Goal: Information Seeking & Learning: Learn about a topic

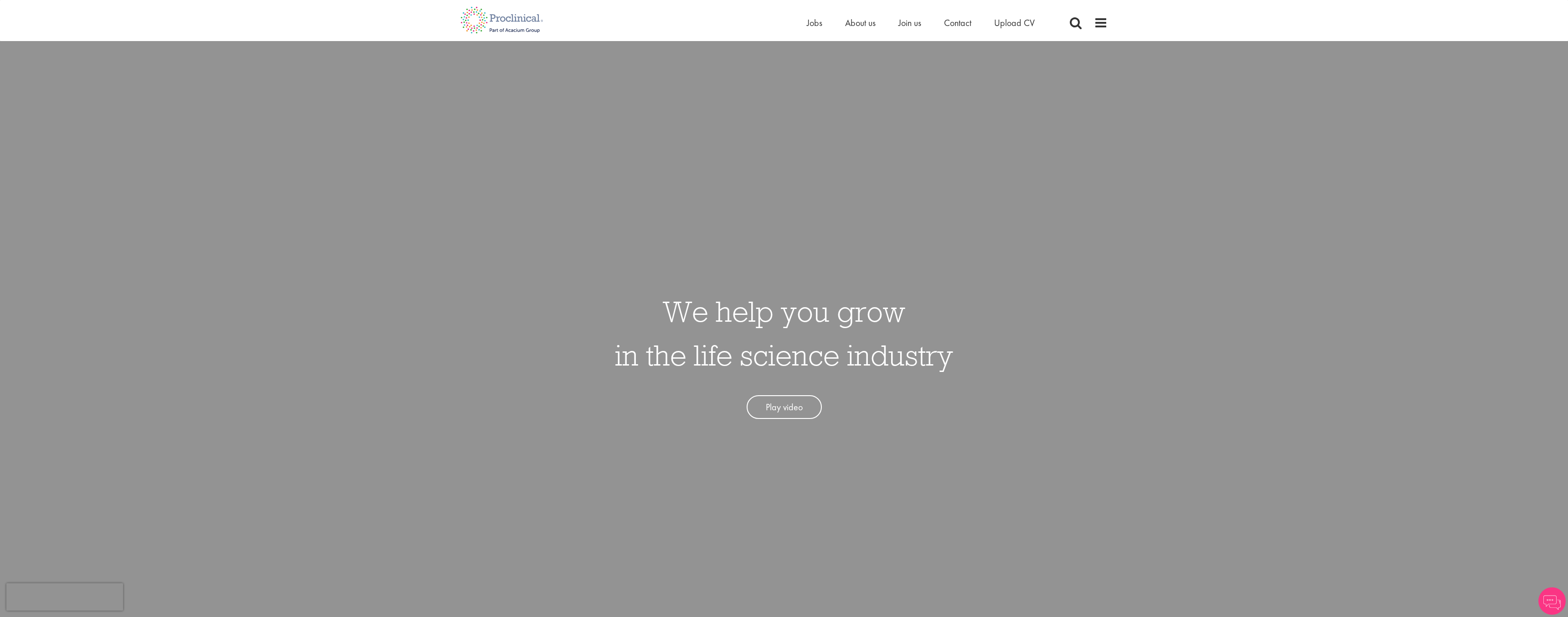
drag, startPoint x: 0, startPoint y: 0, endPoint x: 813, endPoint y: 31, distance: 813.6
click at [813, 31] on div "Home Jobs About us Join us Contact Upload CV" at bounding box center [932, 25] width 251 height 18
click at [815, 17] on span "Jobs" at bounding box center [814, 22] width 15 height 12
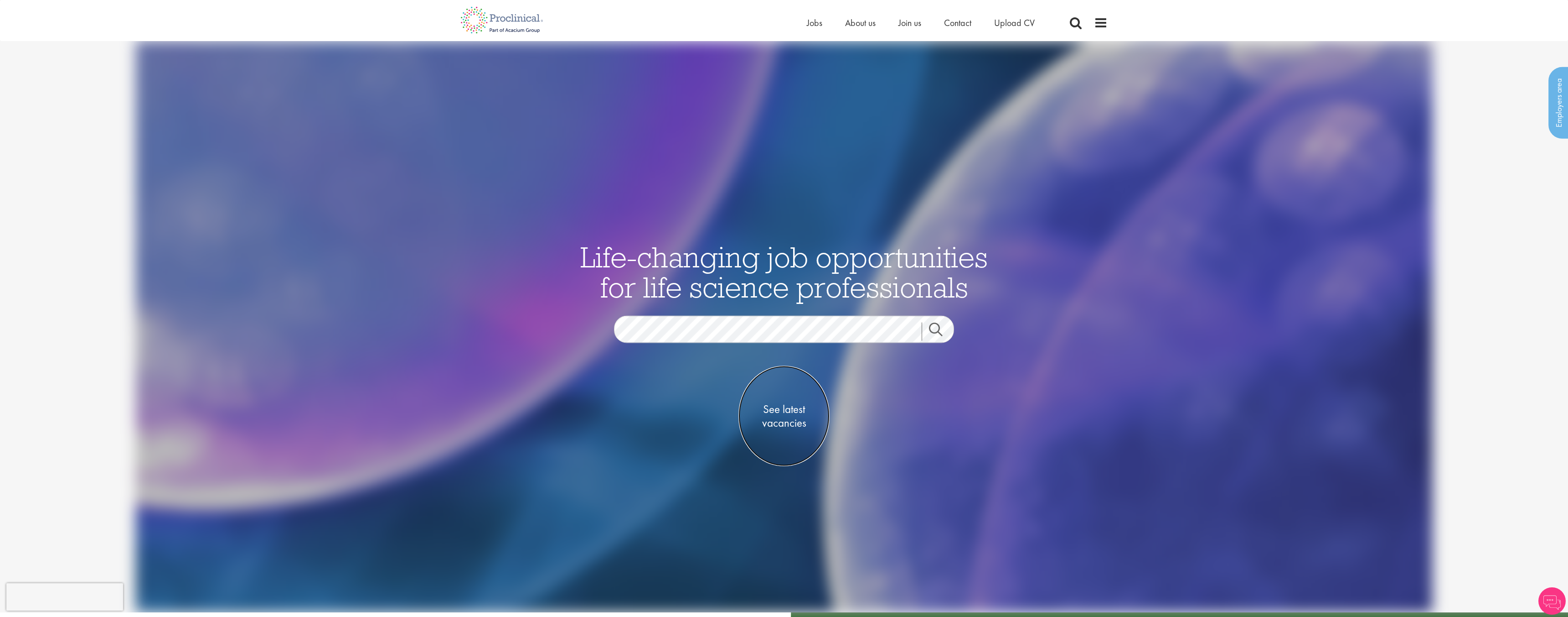
click at [790, 411] on span "See latest vacancies" at bounding box center [784, 416] width 91 height 27
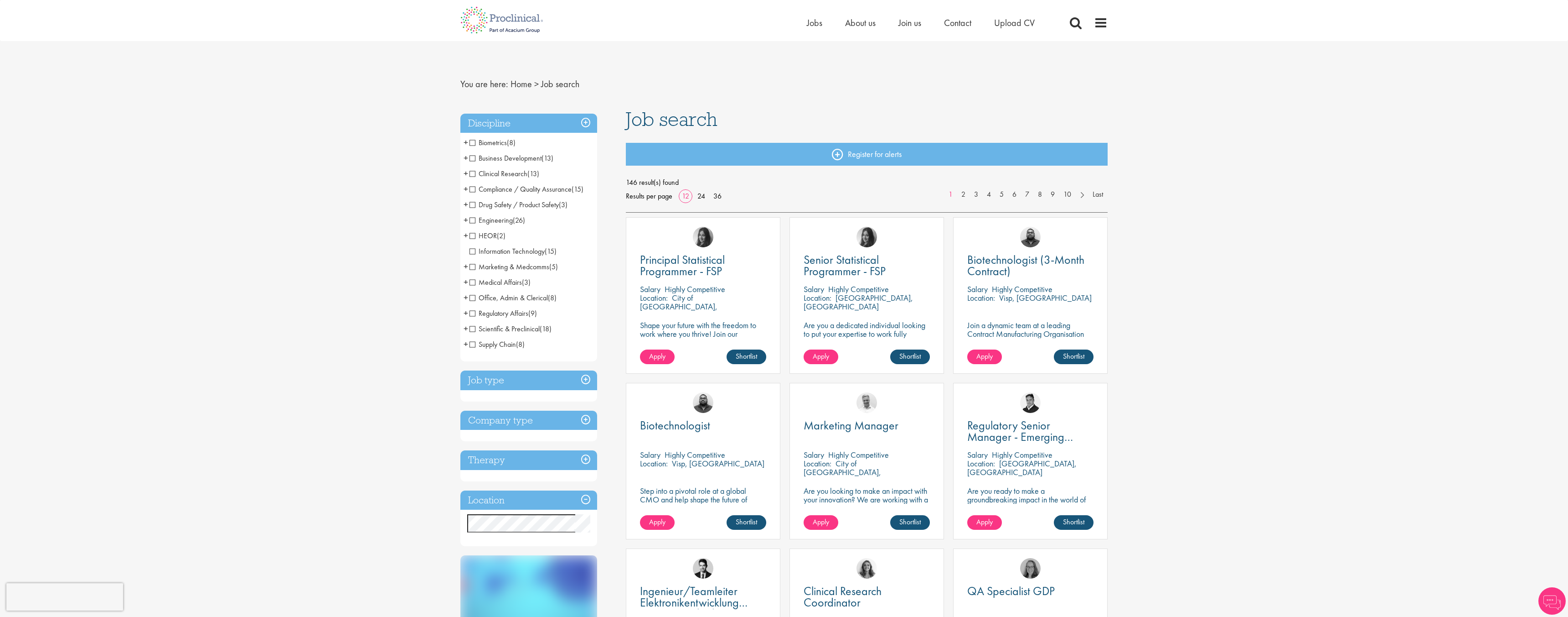
click at [551, 377] on h3 "Job type" at bounding box center [529, 380] width 137 height 20
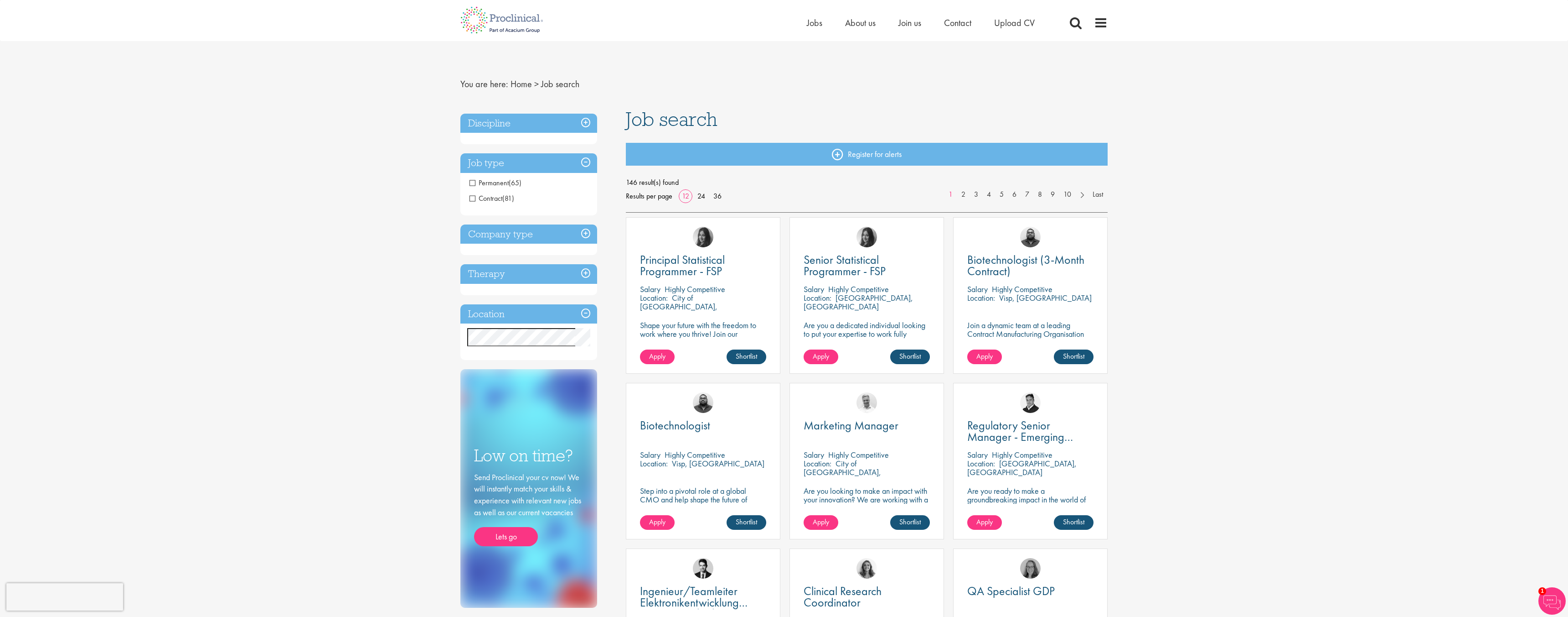
click at [473, 183] on span "Permanent" at bounding box center [488, 182] width 39 height 10
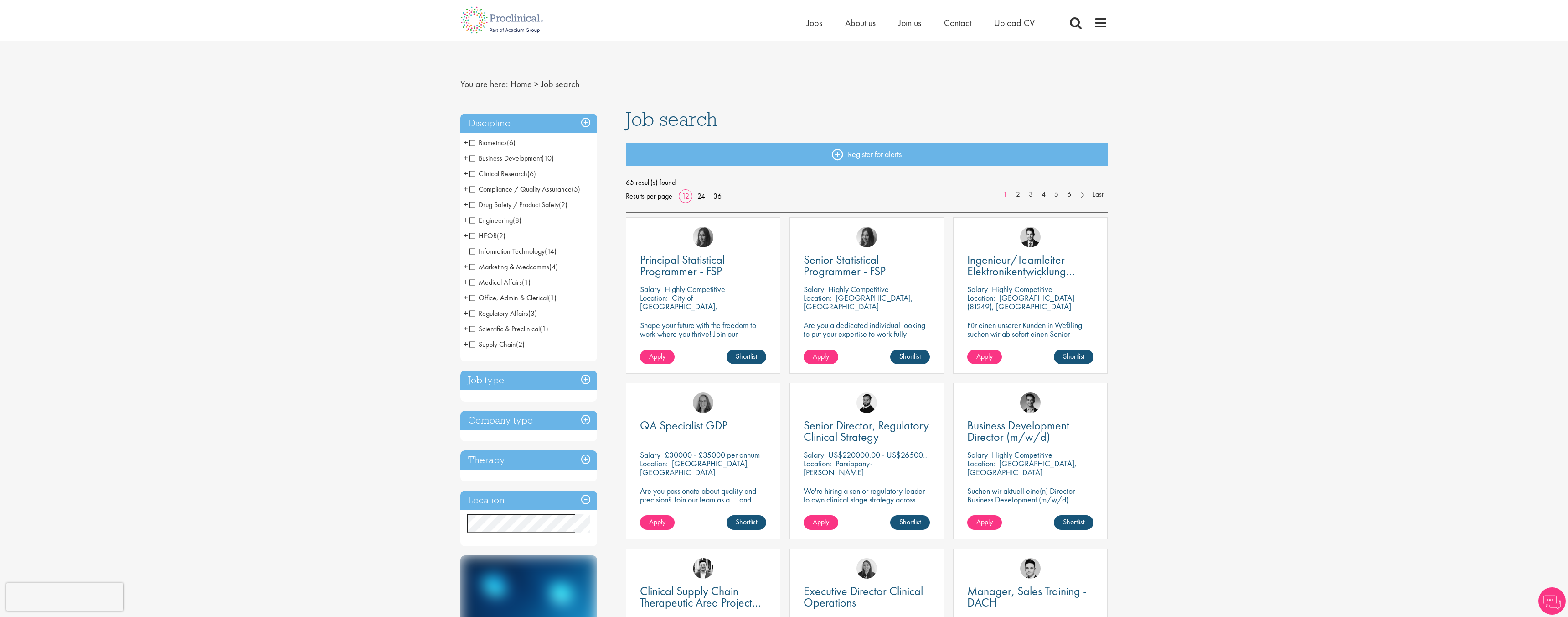
scroll to position [6, 0]
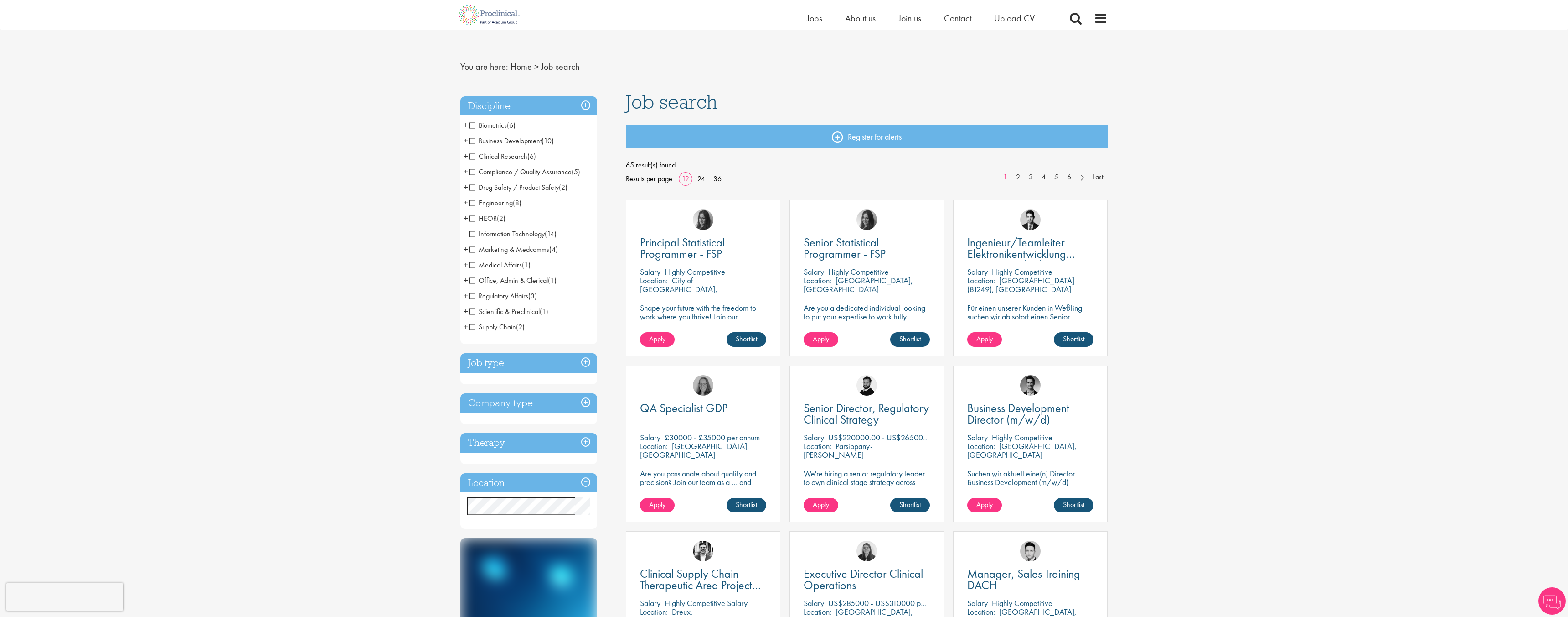
click at [473, 141] on span "Business Development" at bounding box center [505, 141] width 72 height 10
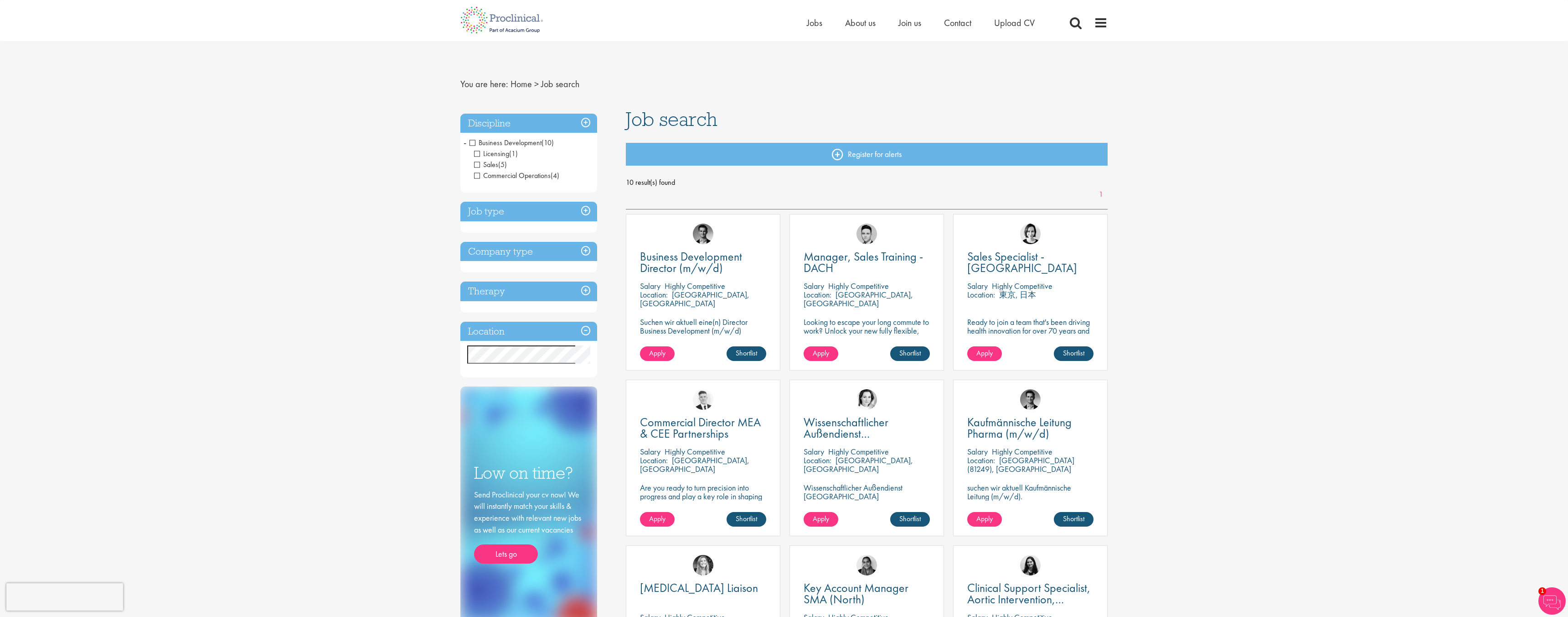
click at [588, 120] on h3 "Discipline" at bounding box center [529, 123] width 137 height 20
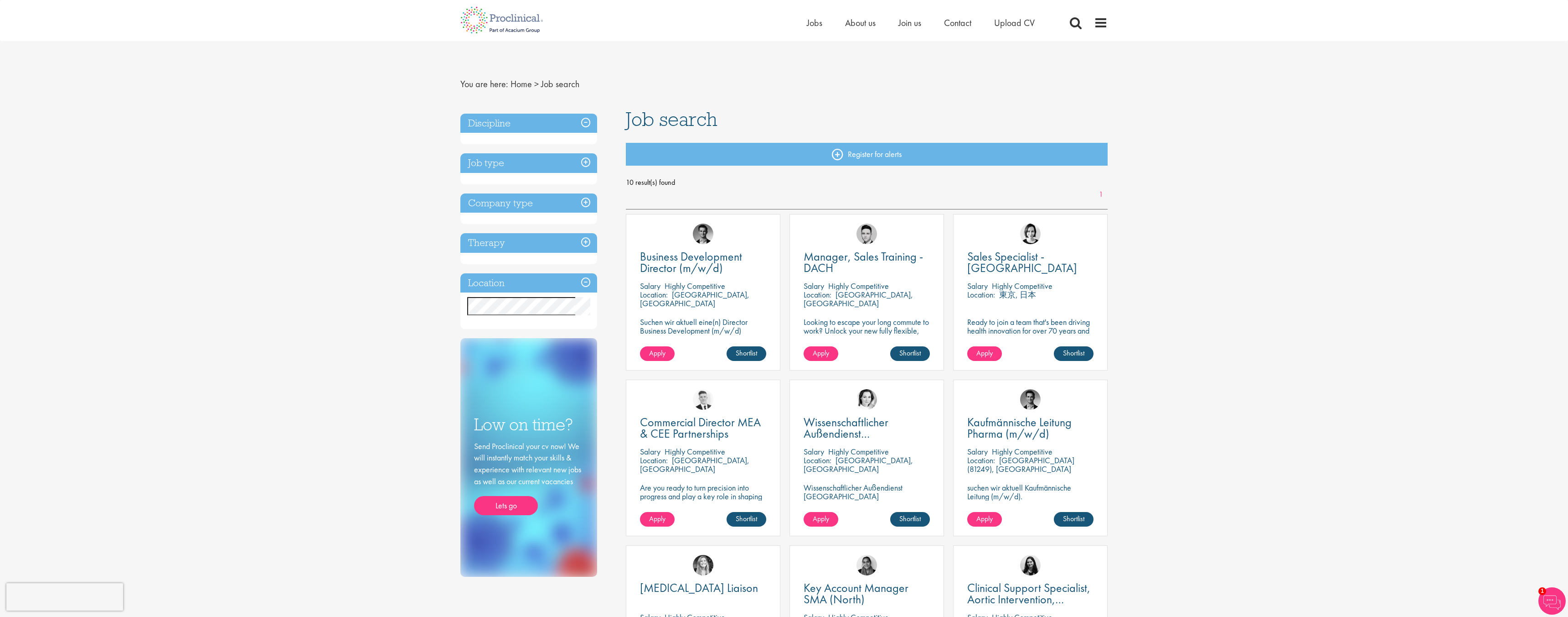
click at [588, 120] on h3 "Discipline" at bounding box center [529, 123] width 137 height 20
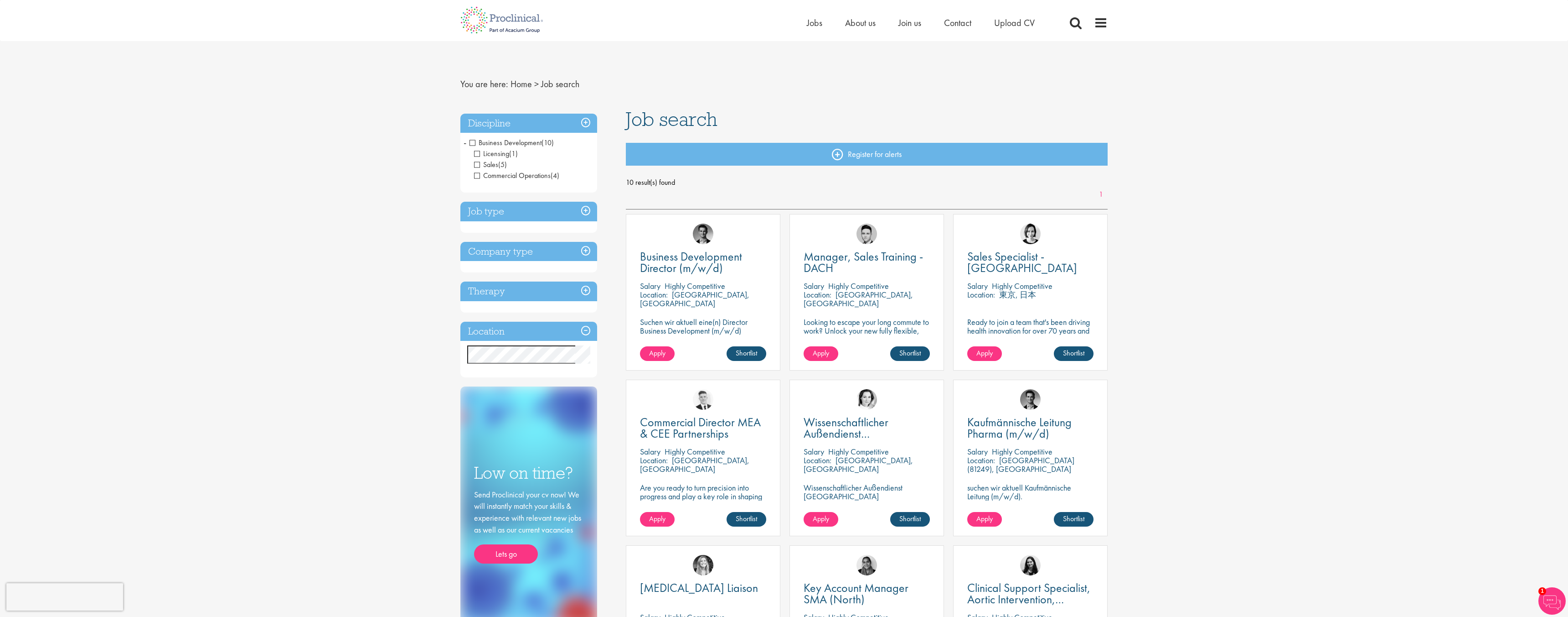
click at [473, 142] on span "Business Development" at bounding box center [505, 143] width 72 height 10
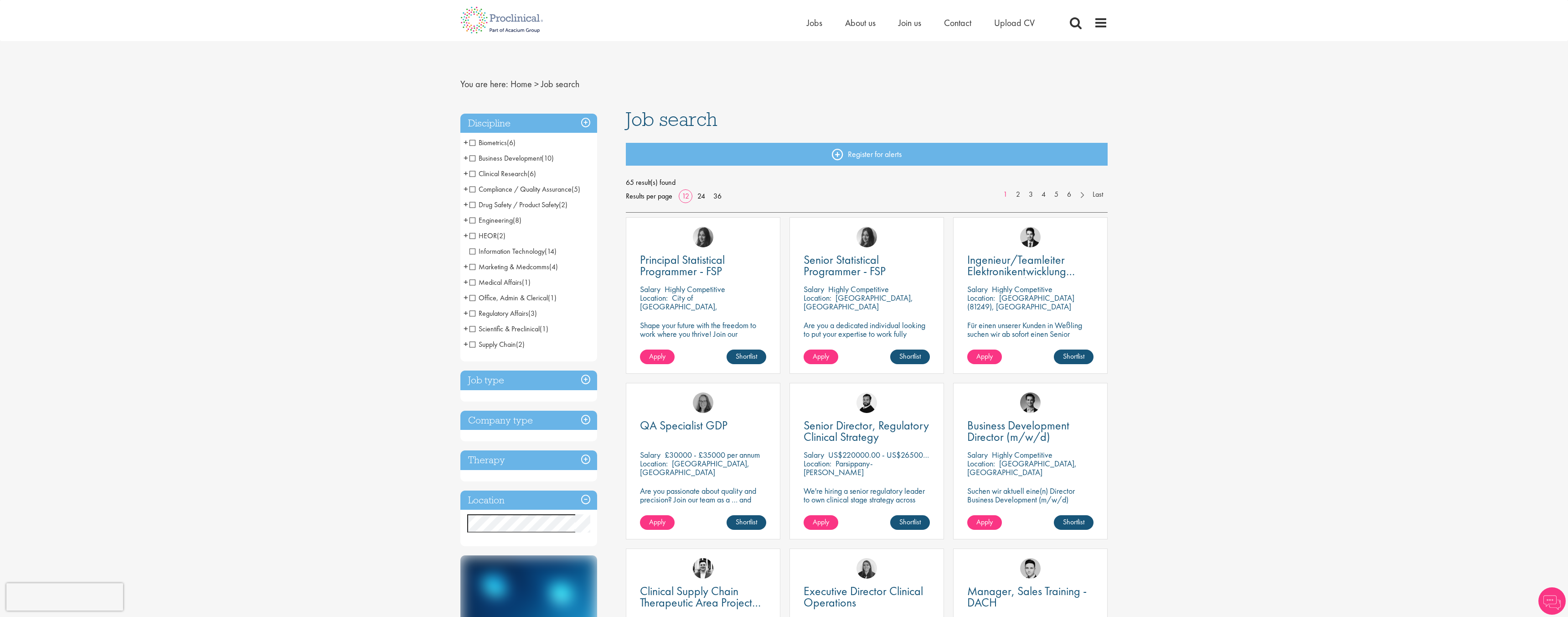
click at [474, 343] on span "Supply Chain" at bounding box center [492, 344] width 46 height 10
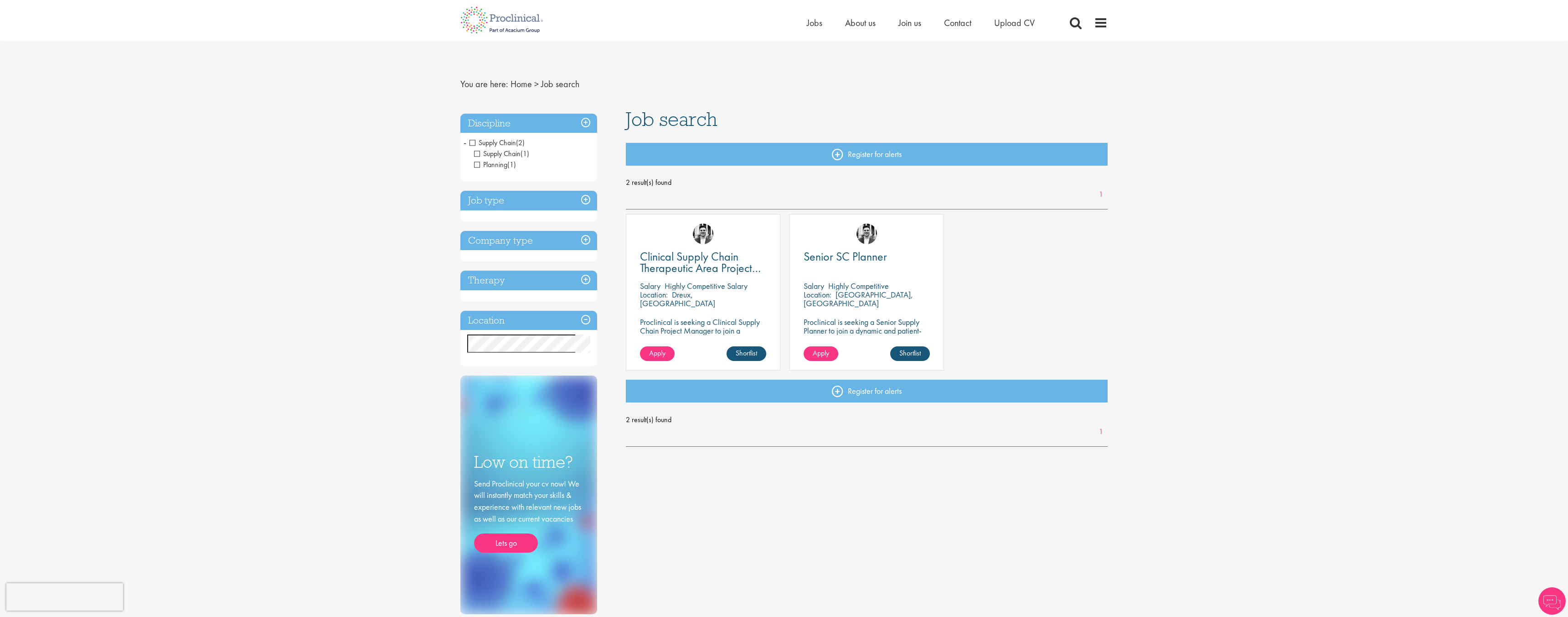
click at [467, 143] on li "Supply Chain (2) - + Supply Chain (1) Planning (1)" at bounding box center [529, 154] width 137 height 37
click at [585, 123] on h3 "Discipline" at bounding box center [529, 123] width 137 height 20
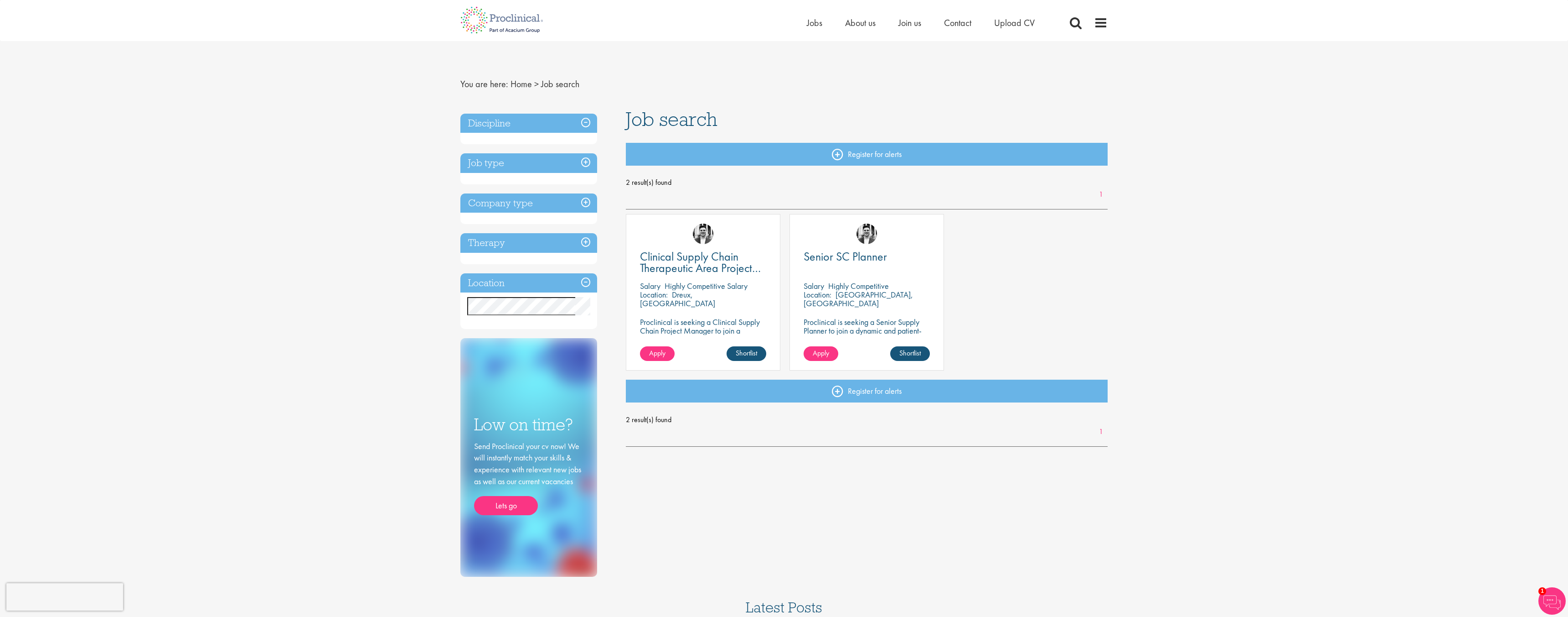
click at [586, 115] on h3 "Discipline" at bounding box center [529, 123] width 137 height 20
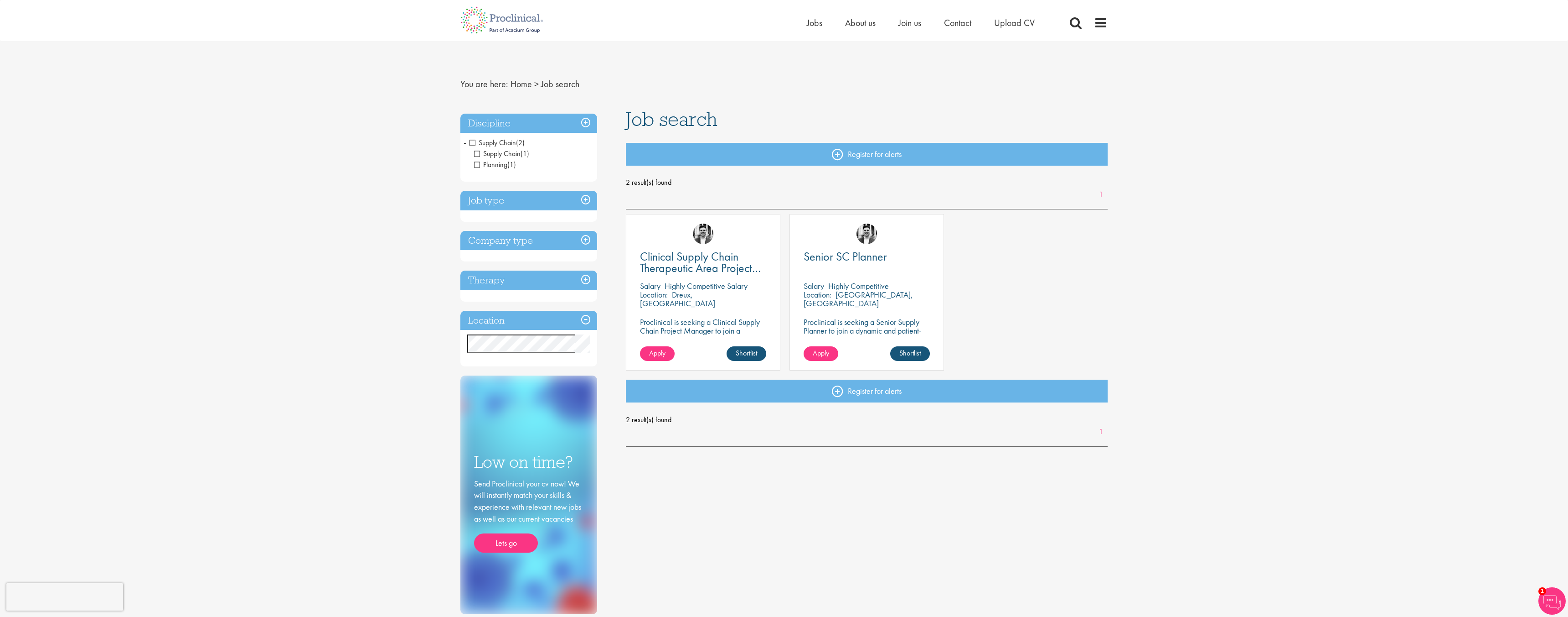
click at [578, 123] on h3 "Discipline" at bounding box center [529, 123] width 137 height 20
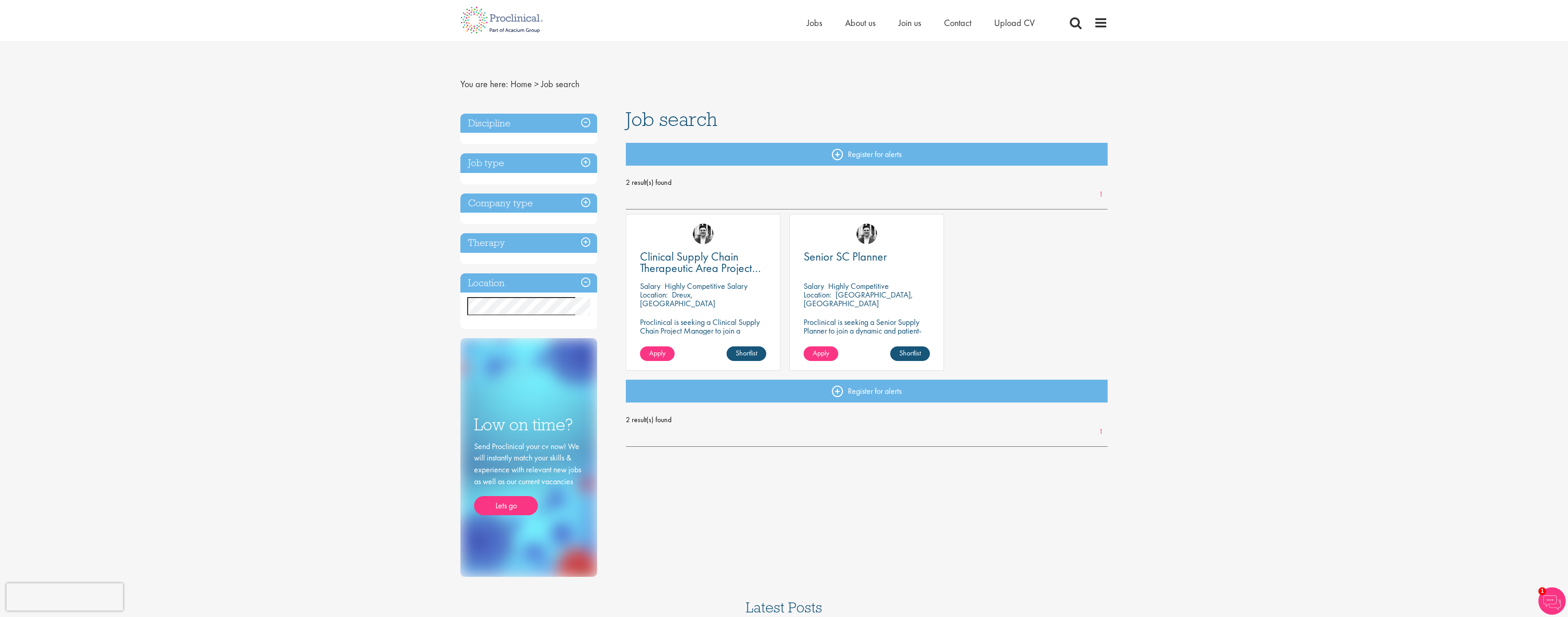
click at [578, 123] on h3 "Discipline" at bounding box center [529, 123] width 137 height 20
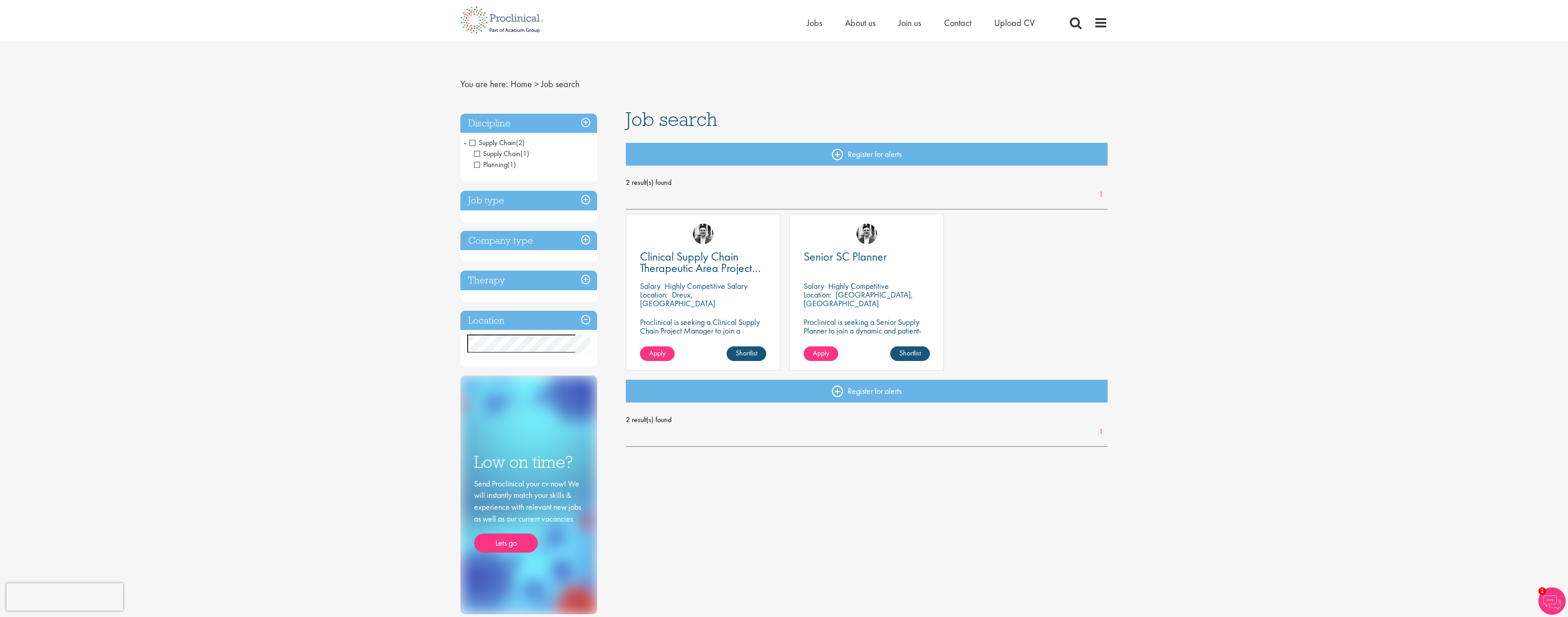
click at [476, 142] on span "Supply Chain" at bounding box center [492, 143] width 46 height 10
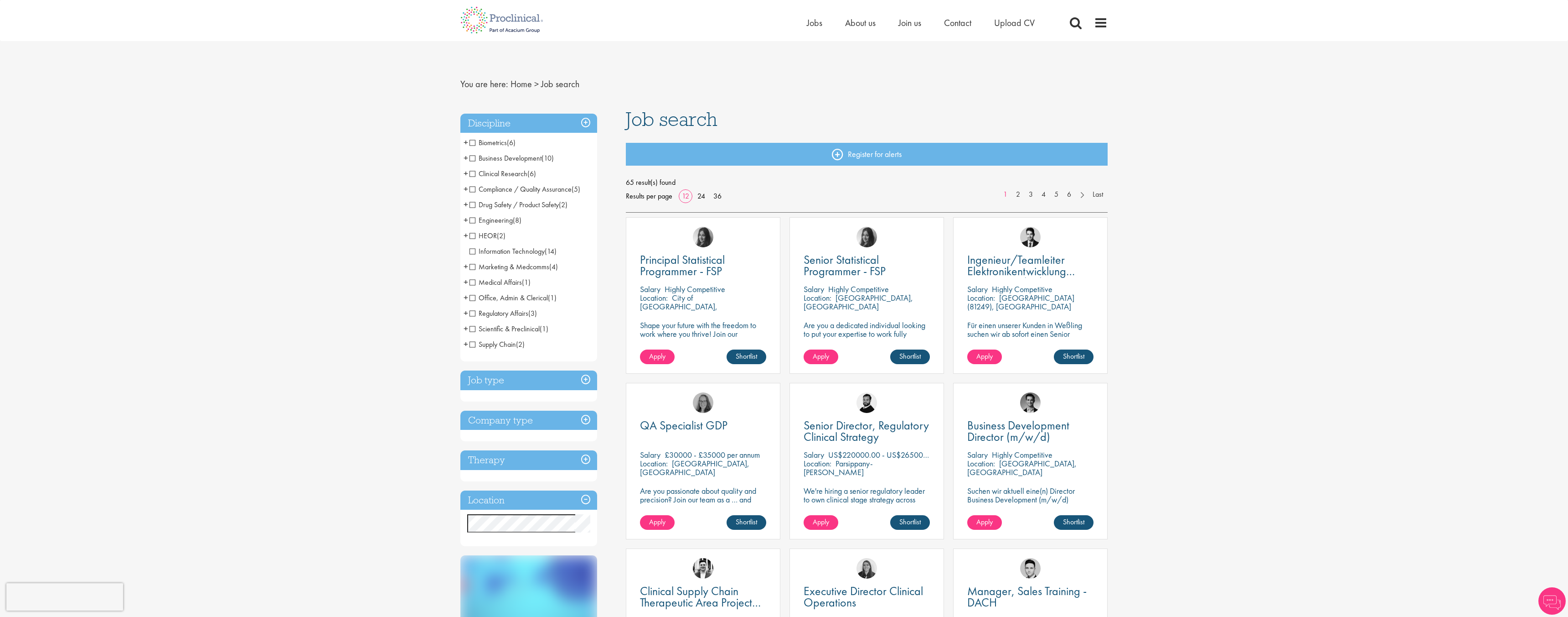
click at [473, 158] on span "Business Development" at bounding box center [505, 158] width 72 height 10
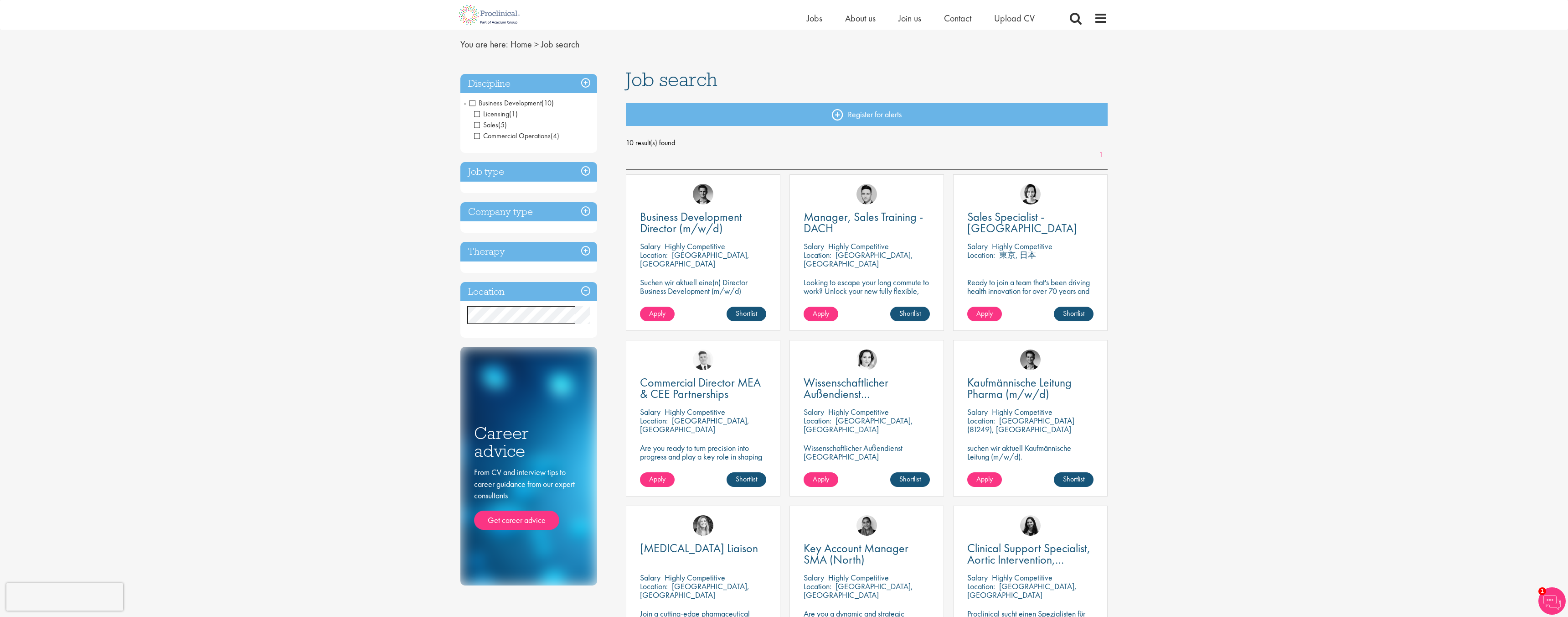
scroll to position [29, 0]
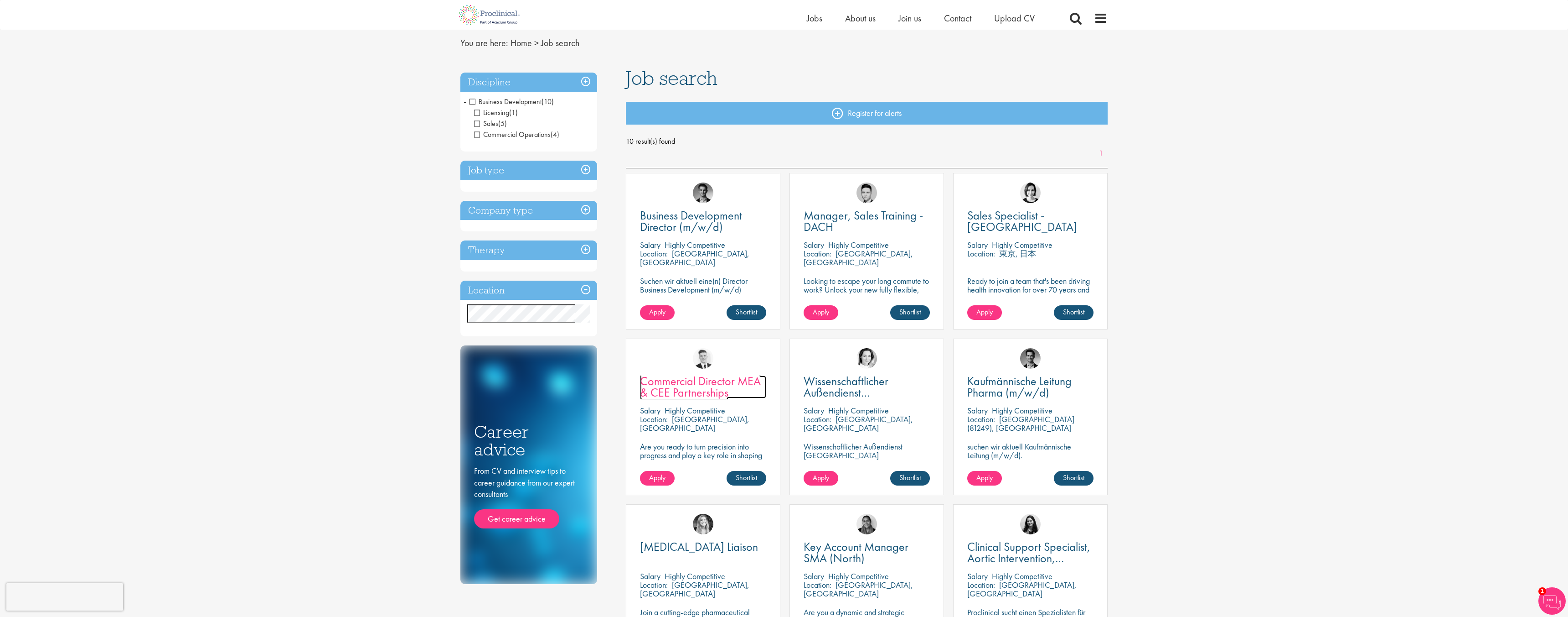
click at [701, 384] on span "Commercial Director MEA & CEE Partnerships" at bounding box center [700, 387] width 121 height 27
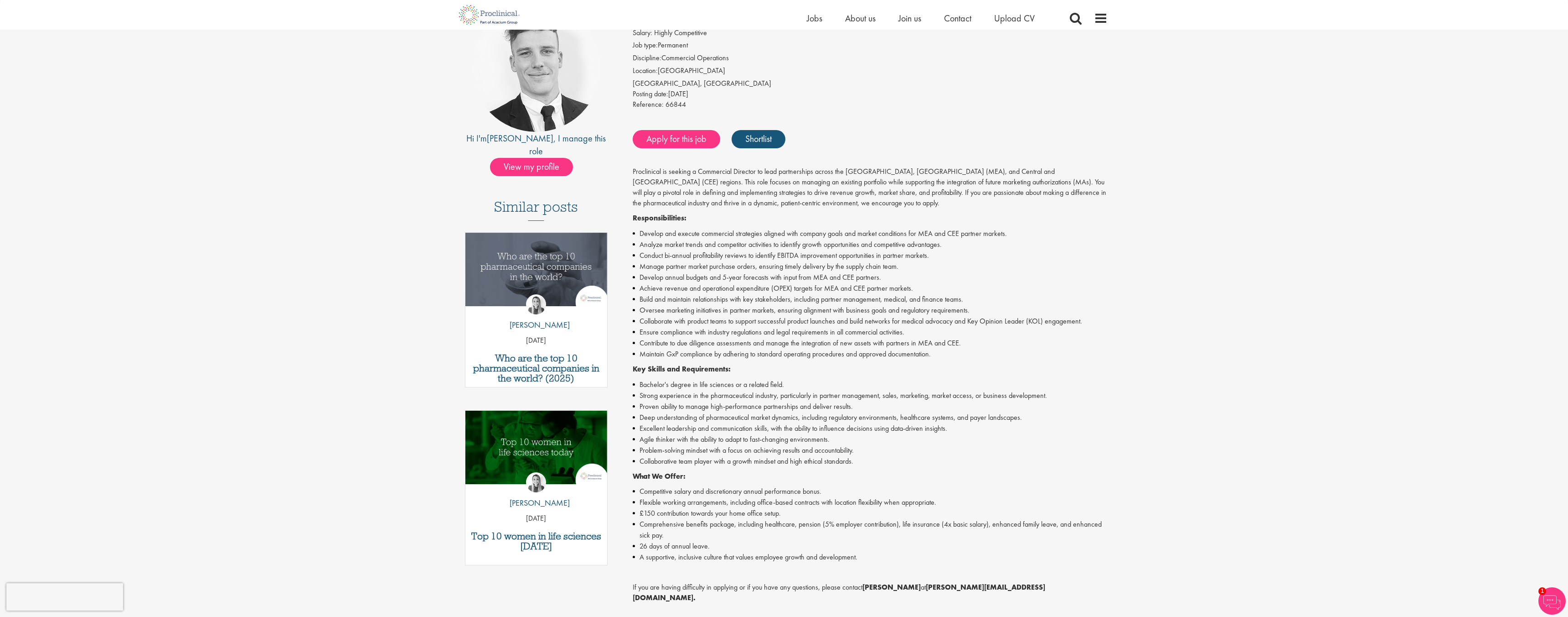
scroll to position [100, 0]
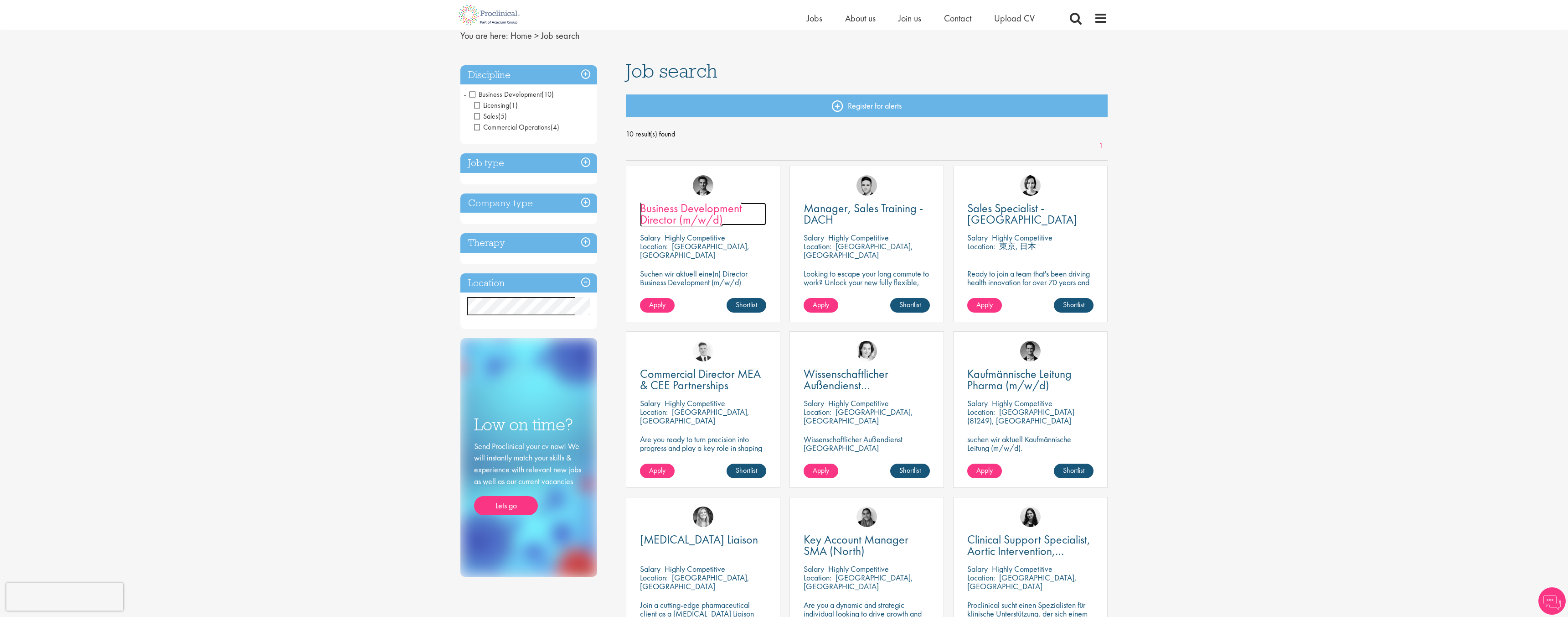
click at [713, 211] on span "Business Development Director (m/w/d)" at bounding box center [691, 214] width 102 height 27
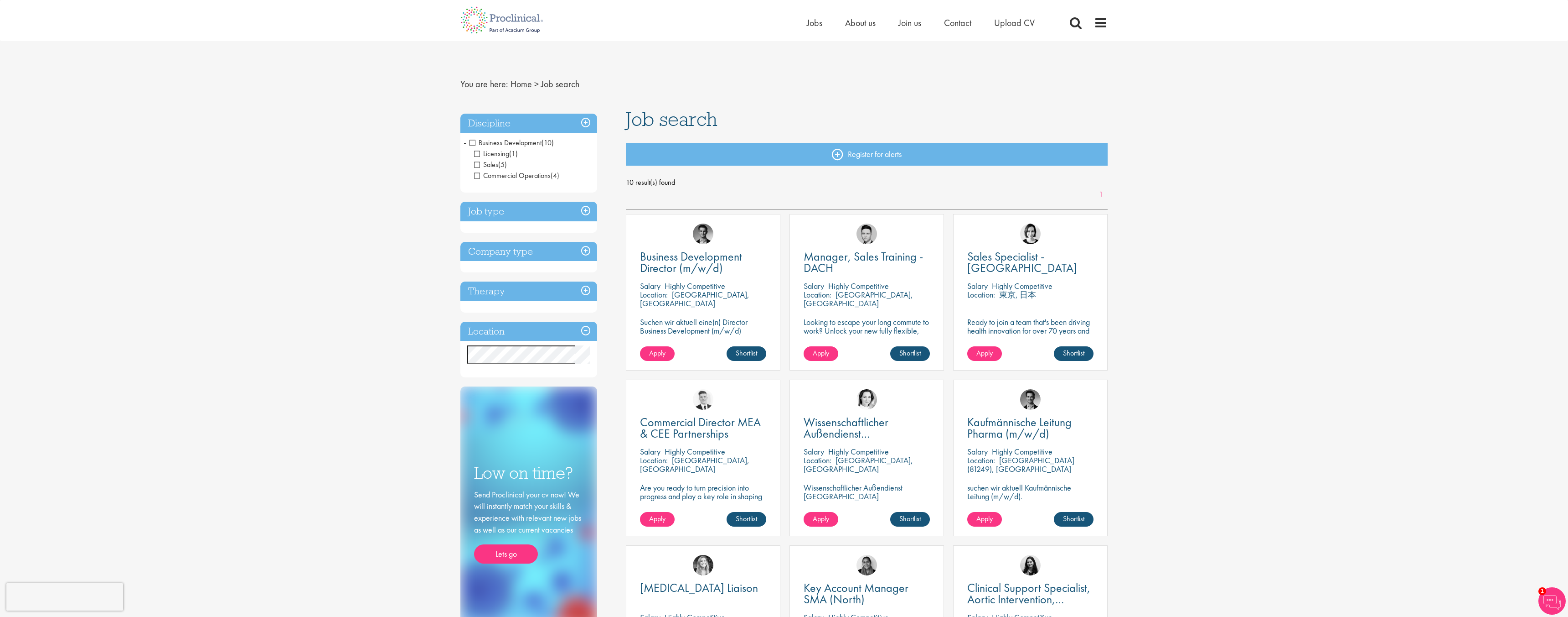
click at [471, 143] on span "Business Development" at bounding box center [505, 143] width 72 height 10
